Goal: Transaction & Acquisition: Purchase product/service

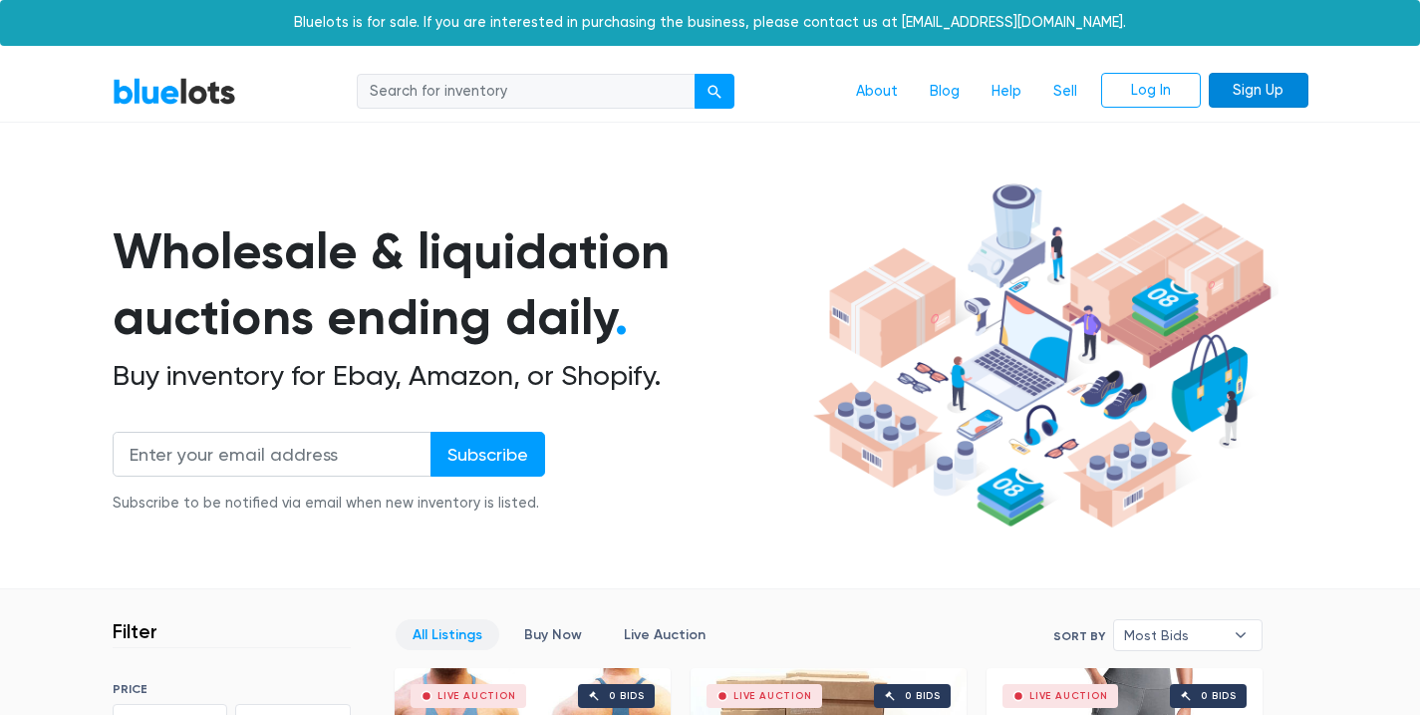
click at [1234, 102] on link "Sign Up" at bounding box center [1259, 91] width 100 height 36
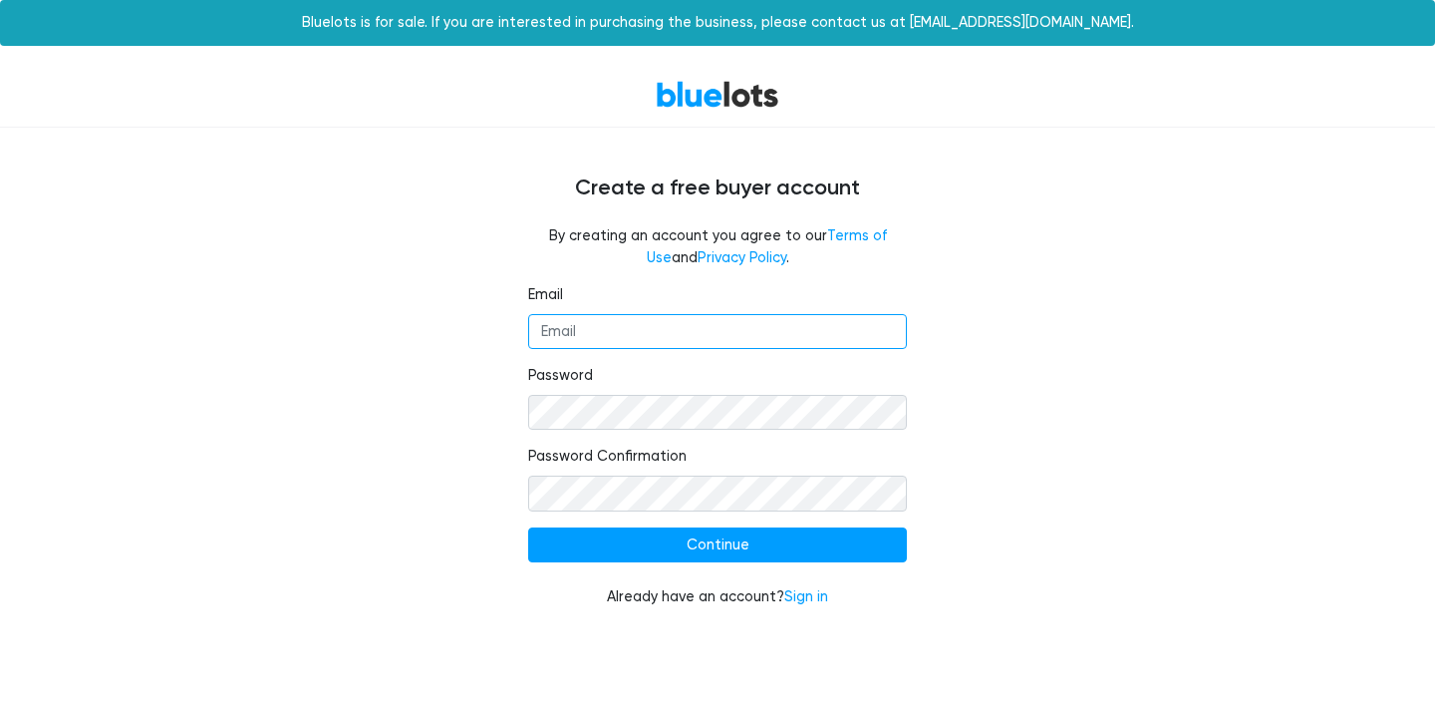
click at [657, 342] on input "Email" at bounding box center [717, 332] width 379 height 36
type input "Minamorkos21@yahoo.com"
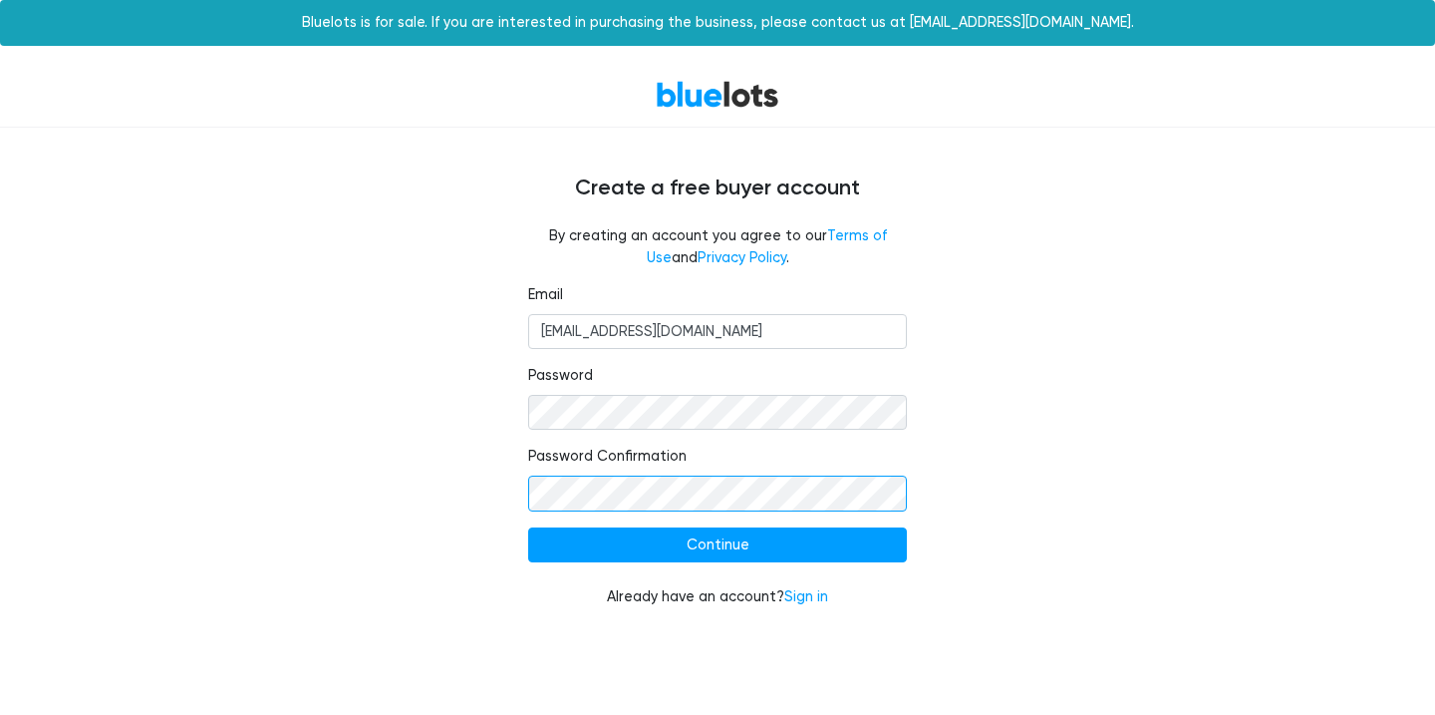
click at [528, 527] on input "Continue" at bounding box center [717, 545] width 379 height 36
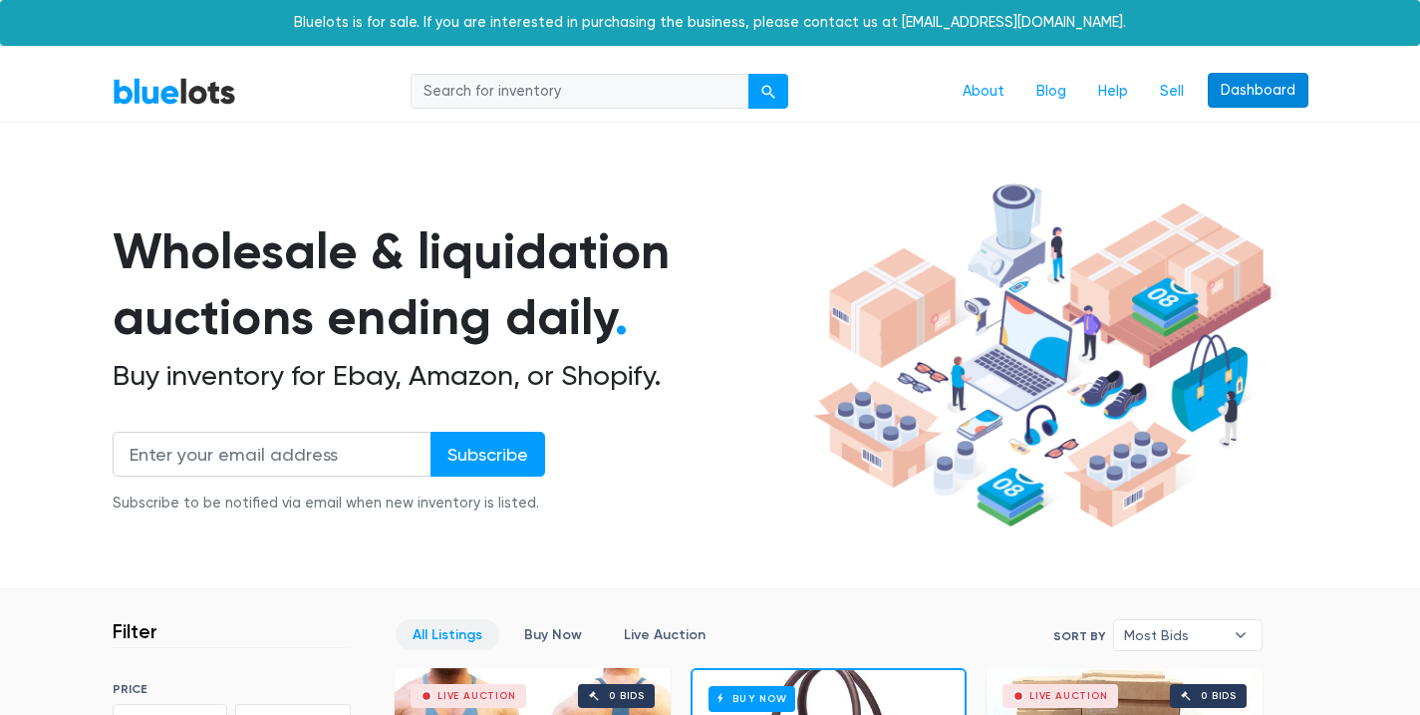
click at [1267, 80] on link "Dashboard" at bounding box center [1258, 91] width 101 height 36
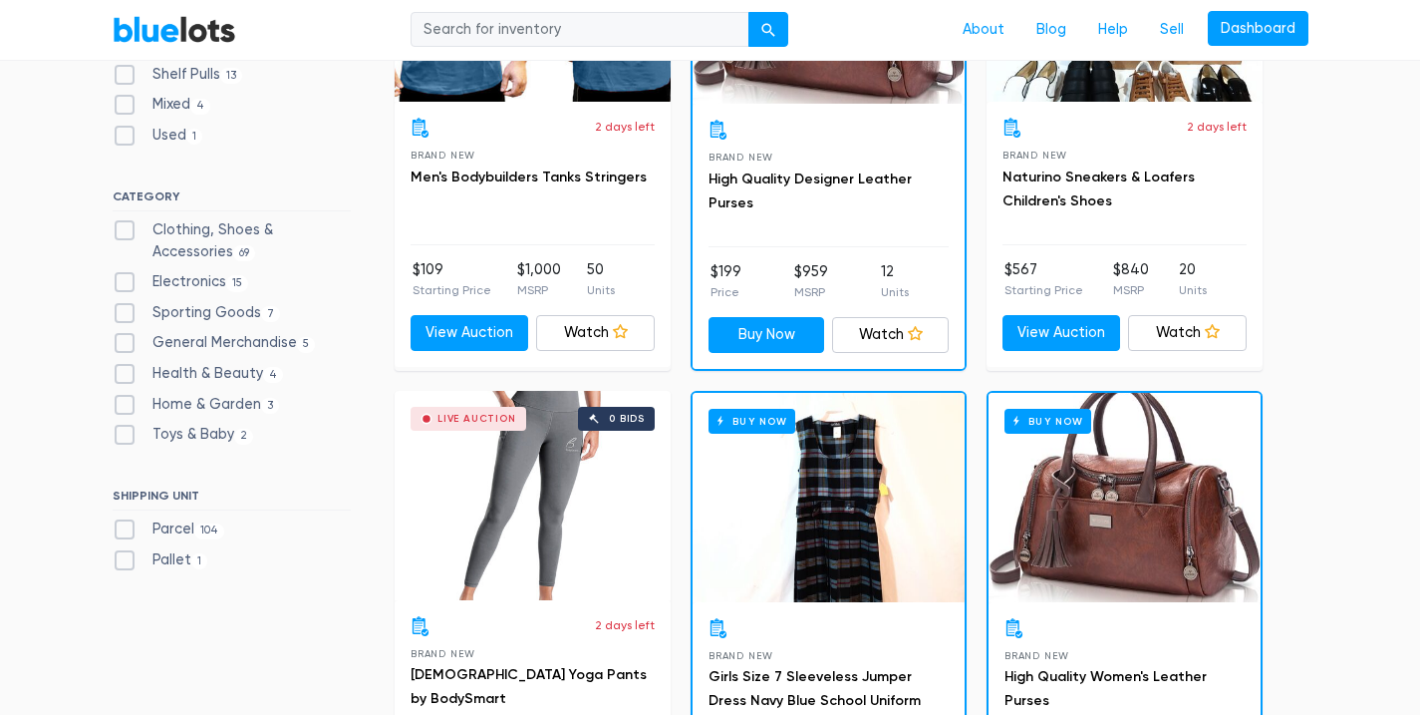
scroll to position [782, 0]
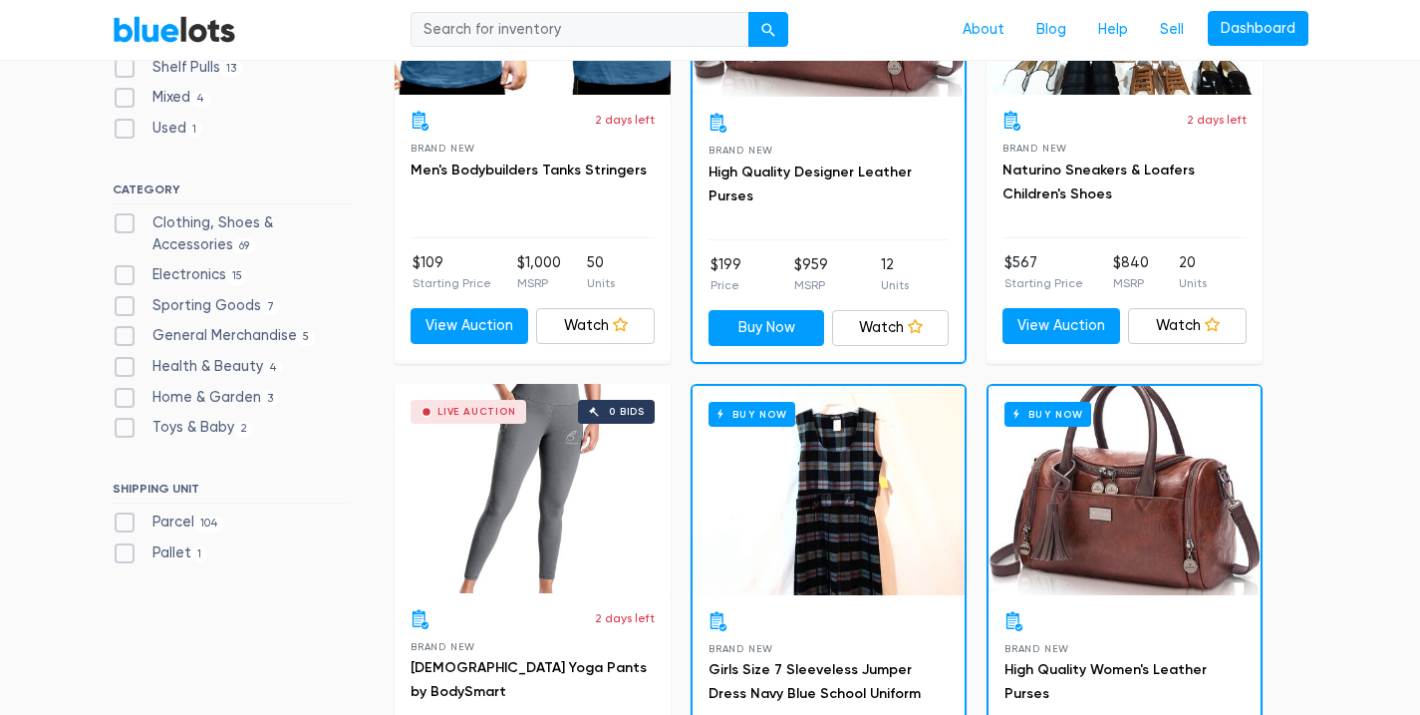
click at [174, 551] on label "Pallet 1" at bounding box center [161, 553] width 96 height 22
click at [126, 551] on input "Pallet 1" at bounding box center [119, 548] width 13 height 13
checkbox input "true"
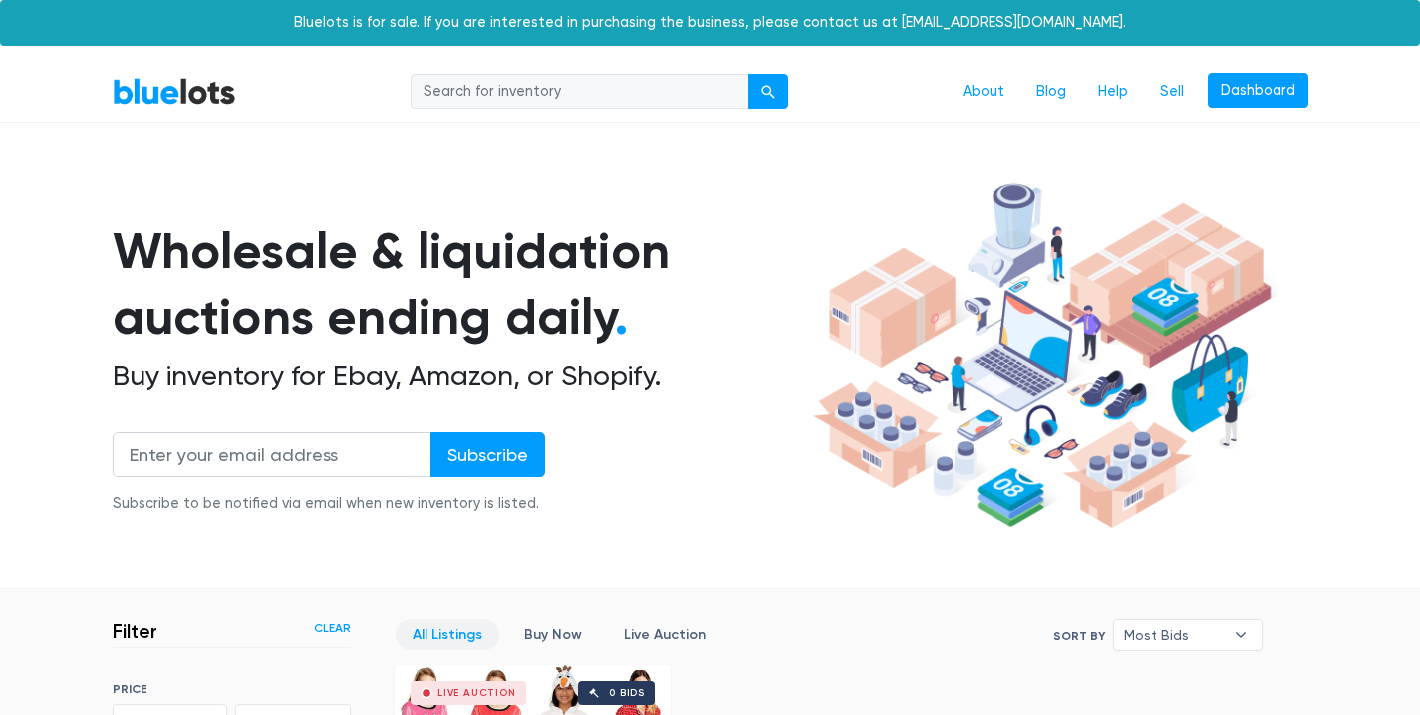
scroll to position [536, 0]
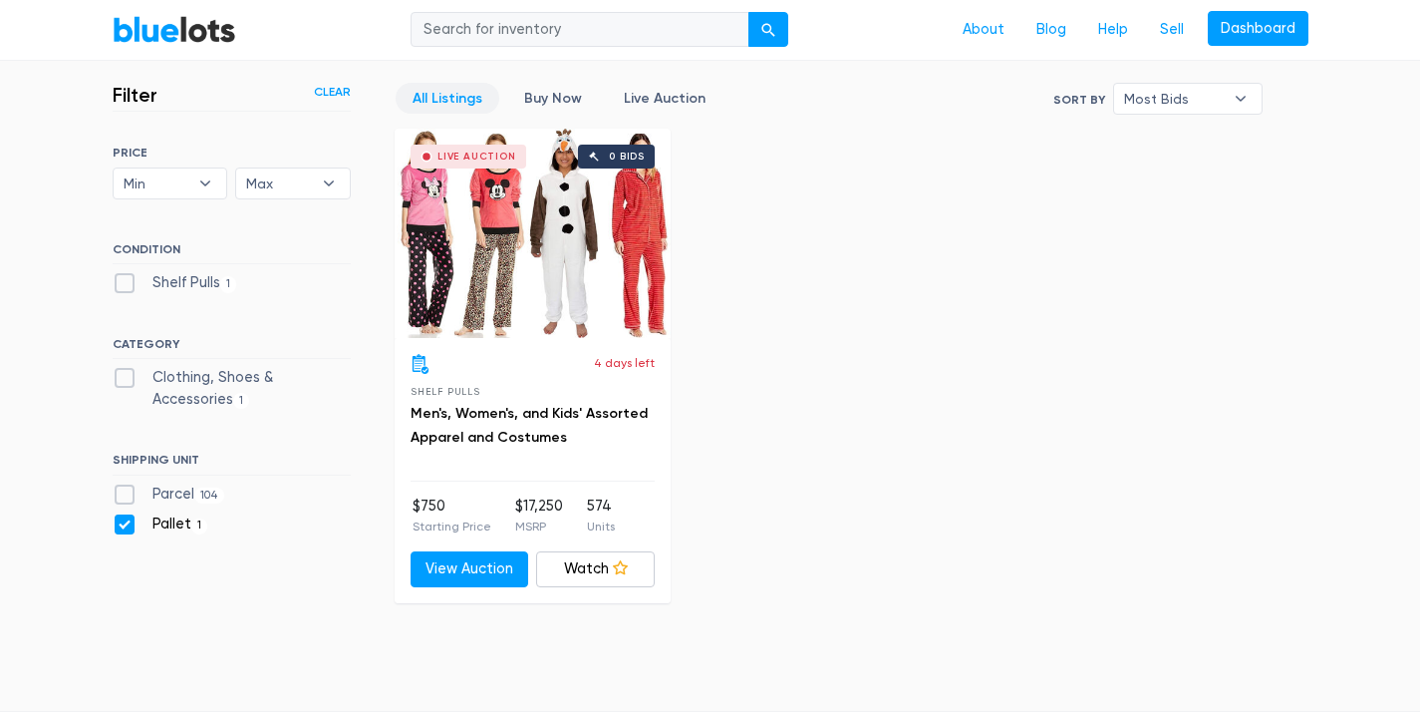
click at [172, 530] on label "Pallet 1" at bounding box center [161, 524] width 96 height 22
click at [126, 526] on input "Pallet 1" at bounding box center [119, 519] width 13 height 13
checkbox input "false"
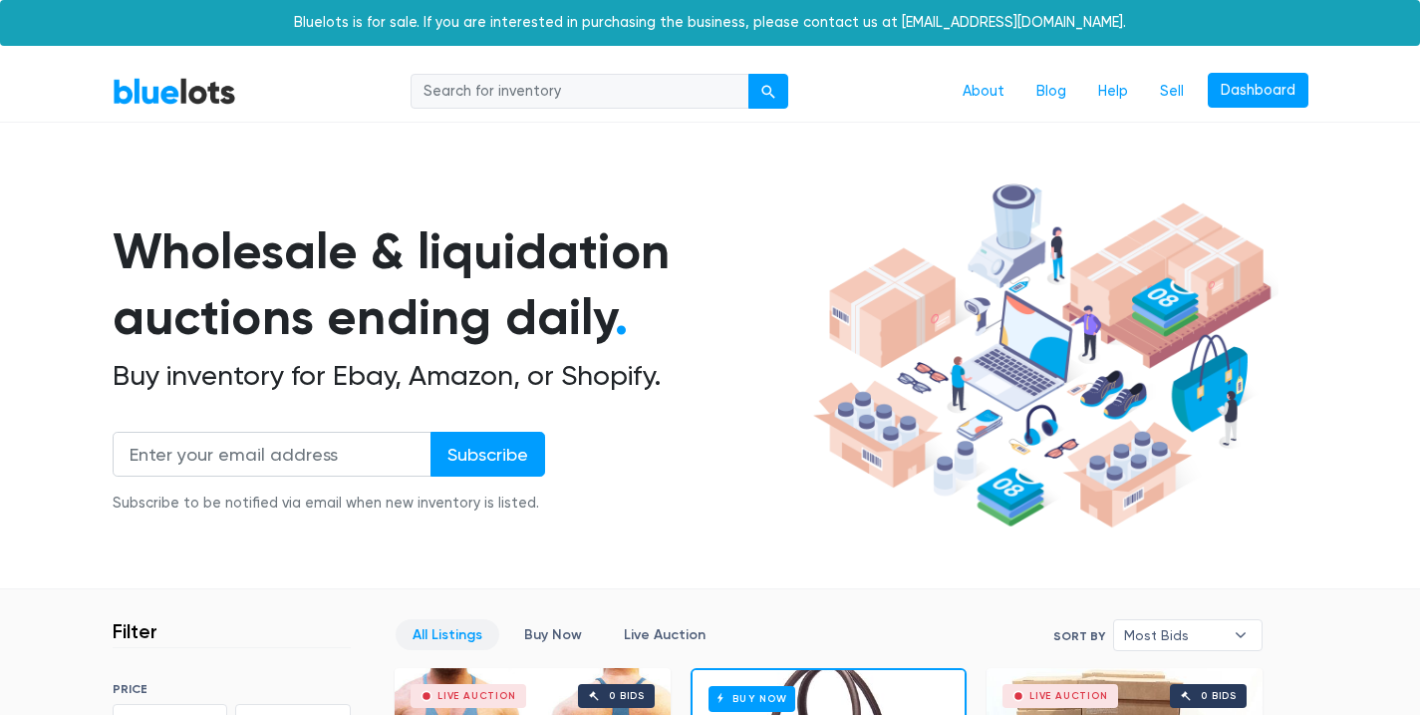
scroll to position [536, 0]
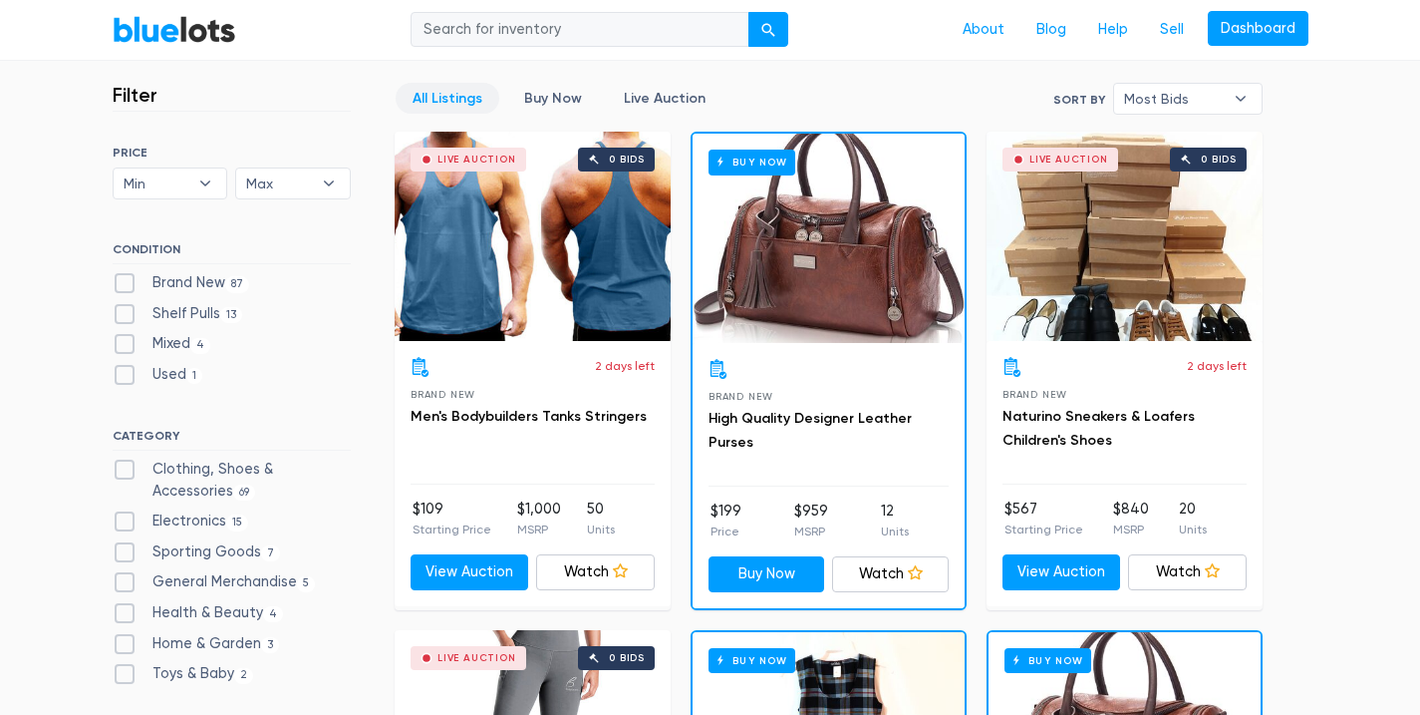
click at [222, 589] on label "General Merchandise 5" at bounding box center [214, 582] width 203 height 22
click at [126, 584] on Merchandise"] "General Merchandise 5" at bounding box center [119, 577] width 13 height 13
checkbox Merchandise"] "true"
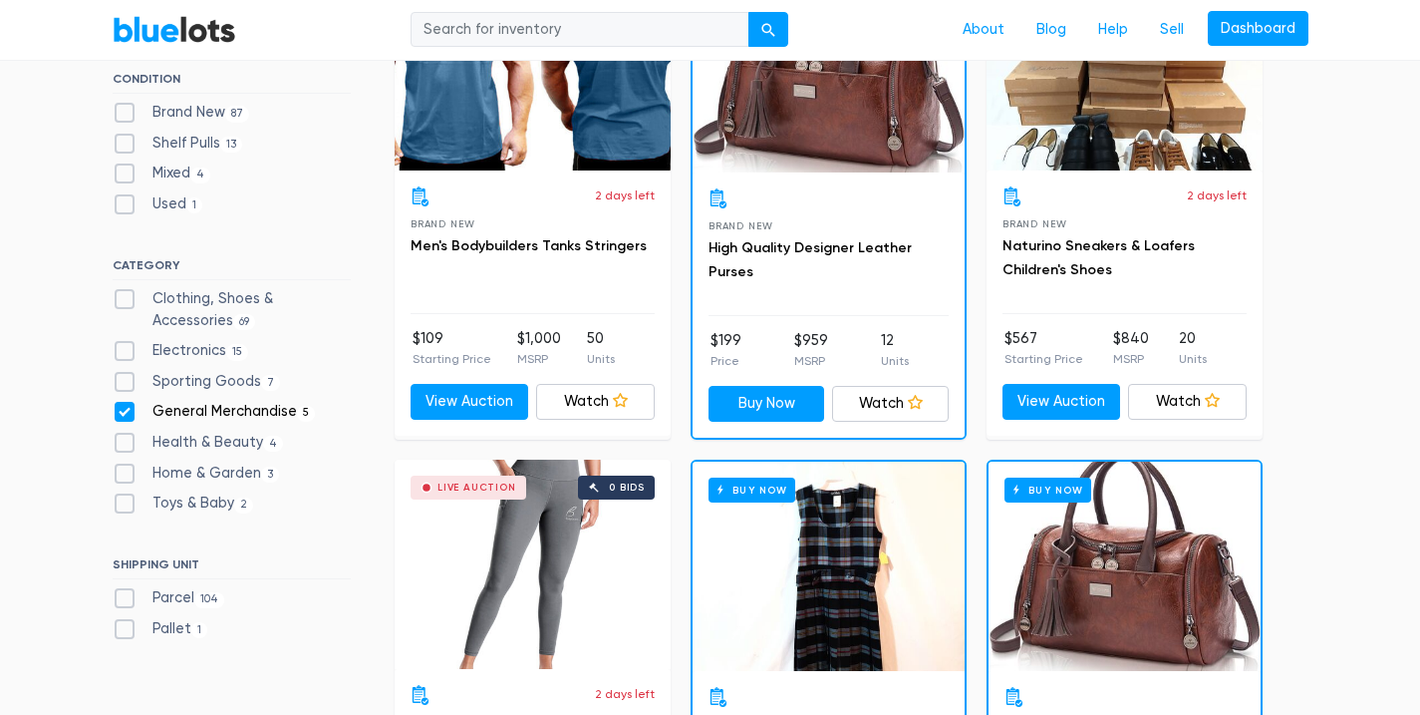
scroll to position [0, 0]
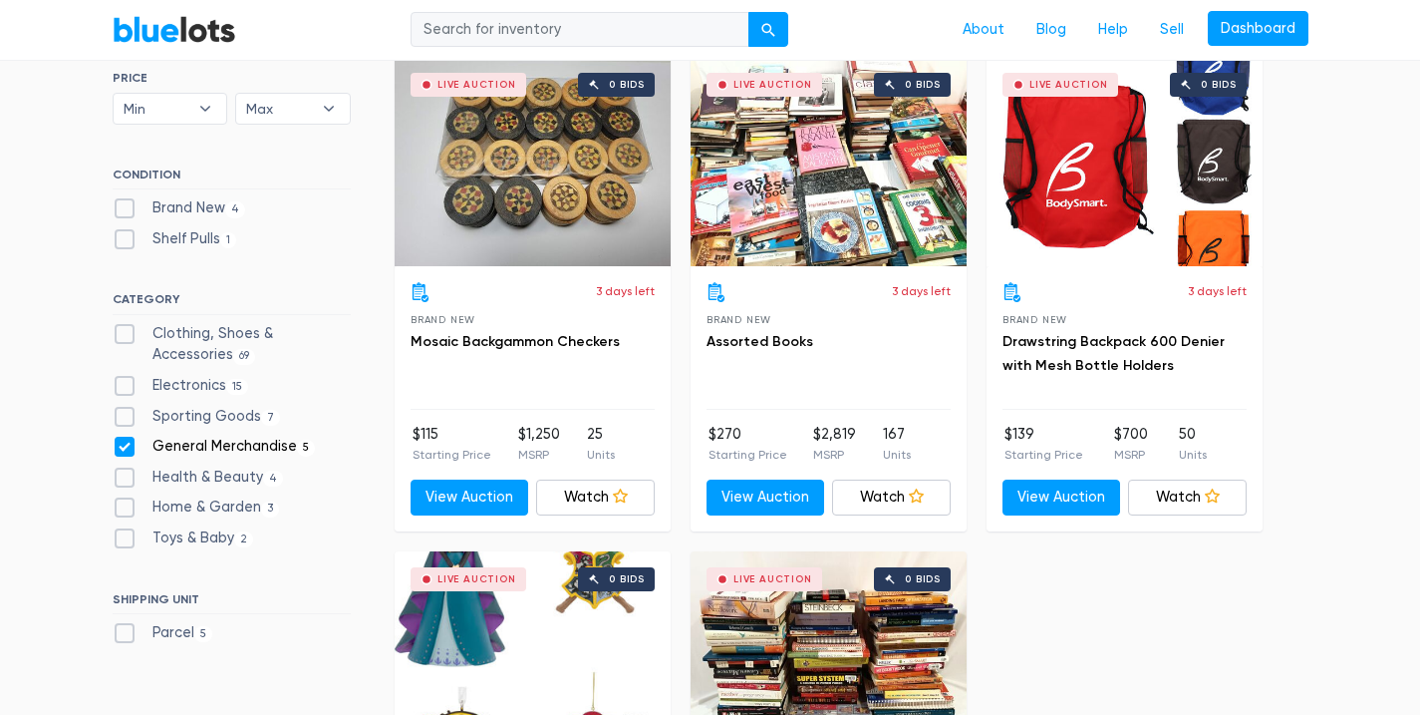
scroll to position [652, 0]
